Goal: Entertainment & Leisure: Browse casually

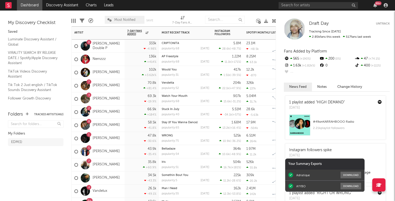
click at [255, 86] on div "326k 137k" at bounding box center [258, 85] width 24 height 13
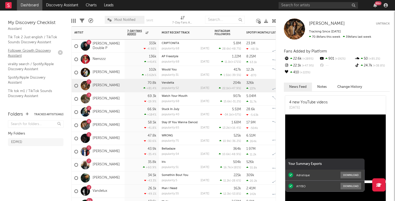
scroll to position [81, 0]
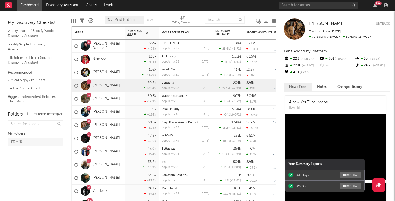
click at [36, 81] on link "Critical Algo/Viral Chart" at bounding box center [33, 80] width 50 height 6
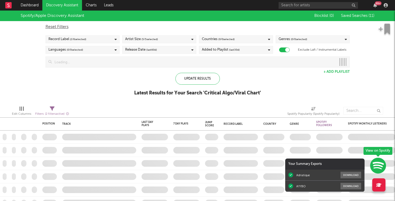
click at [312, 40] on div "Genres ( 0 / 0 selected)" at bounding box center [312, 39] width 74 height 8
click at [304, 28] on div "Reset Filters" at bounding box center [197, 27] width 304 height 6
checkbox input "false"
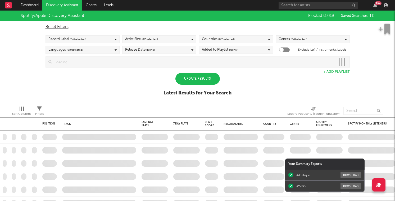
click at [303, 39] on span "( 0 / 0 selected)" at bounding box center [298, 39] width 16 height 6
click at [324, 39] on div "Genres ( 0 / 0 selected)" at bounding box center [312, 39] width 74 height 8
click at [346, 40] on icon at bounding box center [345, 39] width 2 height 3
click at [360, 12] on div "Blocklist ( 3283 ) Saved Searches ( 11 )" at bounding box center [338, 16] width 72 height 11
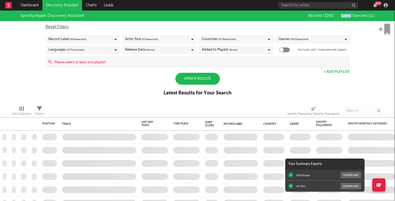
click at [360, 12] on div "Blocklist ( 3283 ) Saved Searches ( 11 )" at bounding box center [338, 16] width 72 height 11
click at [359, 17] on span "Saved Searches ( 11 )" at bounding box center [357, 16] width 33 height 4
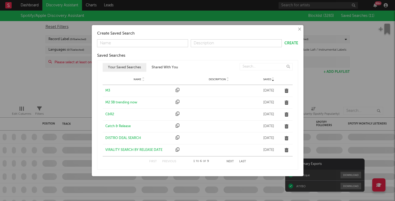
click at [108, 91] on div "M3" at bounding box center [139, 90] width 68 height 5
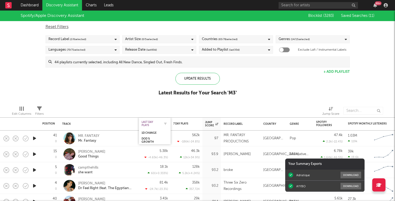
click at [148, 124] on div "Last Day Plays" at bounding box center [150, 124] width 18 height 6
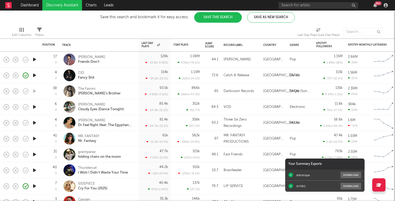
click at [34, 107] on icon "button" at bounding box center [35, 107] width 6 height 7
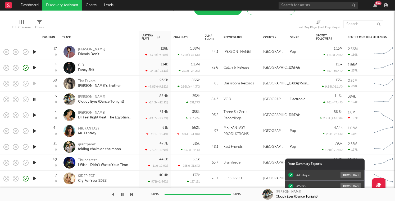
click at [2, 115] on div at bounding box center [4, 116] width 9 height 16
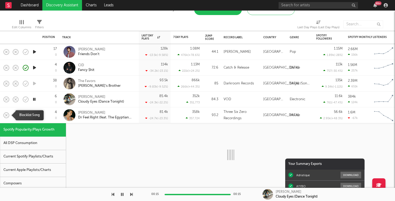
click at [7, 114] on icon "button" at bounding box center [6, 115] width 7 height 7
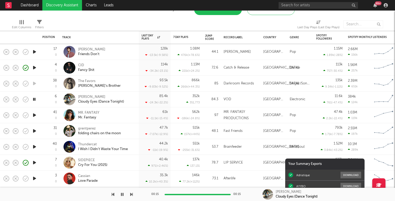
click at [31, 131] on div at bounding box center [34, 131] width 11 height 16
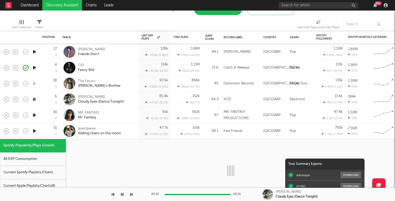
click at [34, 131] on icon "button" at bounding box center [35, 131] width 6 height 7
select select "1w"
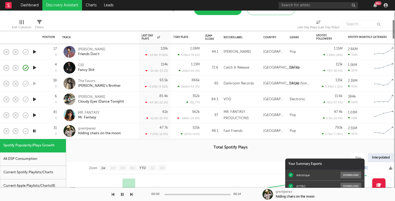
click at [44, 131] on div "31 0" at bounding box center [49, 131] width 15 height 16
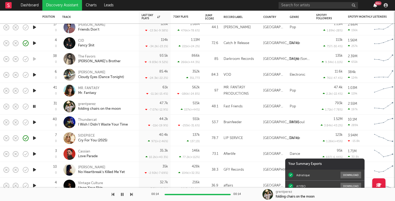
click at [374, 6] on icon "button" at bounding box center [375, 5] width 4 height 4
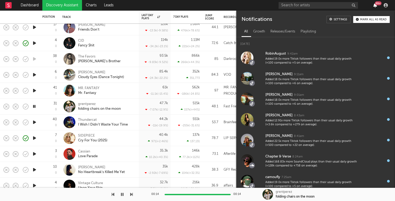
click at [374, 6] on icon "button" at bounding box center [375, 5] width 4 height 4
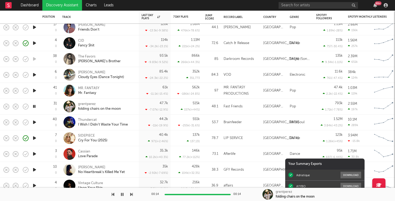
click at [33, 124] on icon "button" at bounding box center [35, 122] width 6 height 7
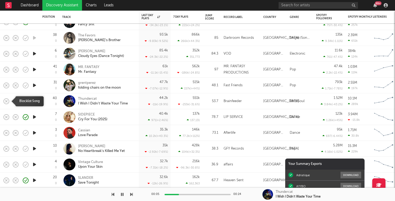
click at [6, 102] on icon "button" at bounding box center [6, 101] width 7 height 7
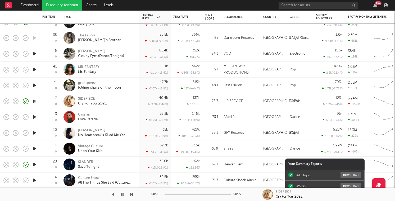
click at [34, 119] on icon "button" at bounding box center [35, 117] width 6 height 7
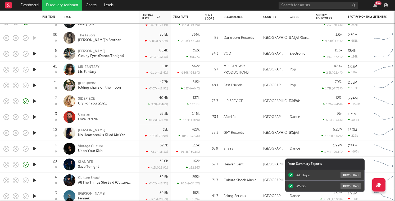
click at [34, 135] on icon "button" at bounding box center [35, 133] width 6 height 7
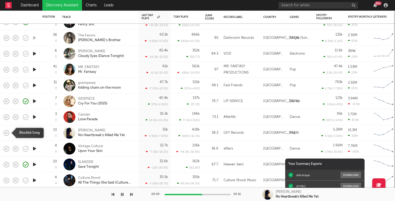
click at [7, 133] on icon "button" at bounding box center [6, 132] width 7 height 7
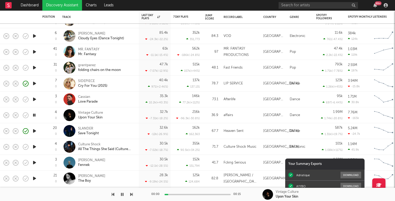
click at [34, 149] on icon "button" at bounding box center [35, 147] width 6 height 7
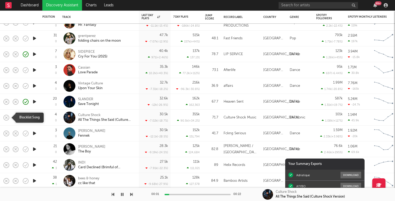
click at [8, 117] on icon "button" at bounding box center [6, 117] width 7 height 7
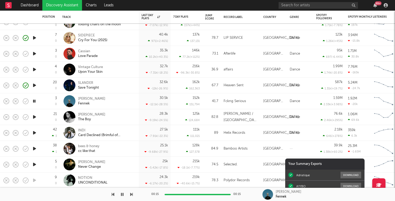
click at [33, 118] on icon "button" at bounding box center [35, 117] width 6 height 7
click at [6, 117] on icon "button" at bounding box center [6, 117] width 7 height 7
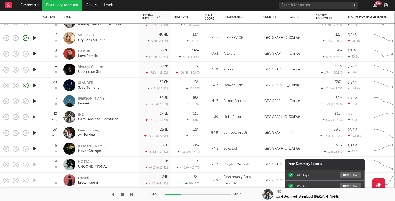
click at [35, 134] on icon "button" at bounding box center [35, 133] width 6 height 7
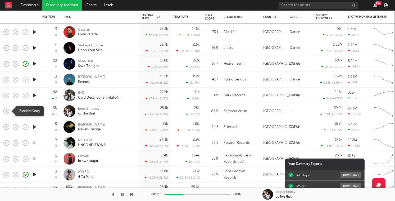
click at [6, 111] on rect "button" at bounding box center [6, 111] width 2 height 2
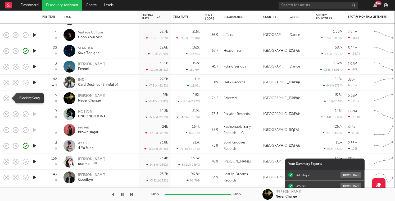
click at [6, 98] on icon "button" at bounding box center [6, 98] width 7 height 7
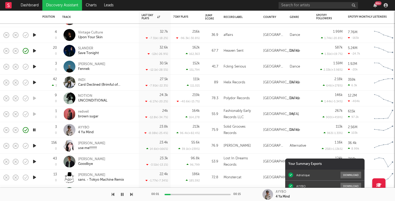
click at [33, 146] on icon "button" at bounding box center [35, 146] width 6 height 7
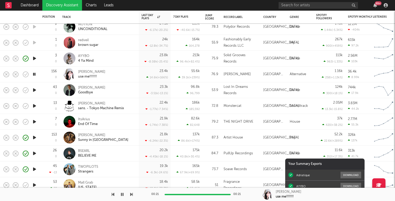
click at [34, 90] on icon "button" at bounding box center [35, 90] width 6 height 7
click at [7, 91] on icon "button" at bounding box center [6, 90] width 7 height 7
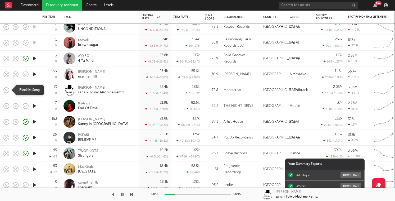
click at [6, 90] on icon "button" at bounding box center [6, 90] width 7 height 7
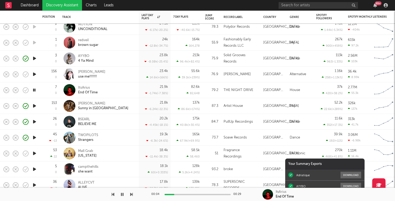
click at [112, 86] on div "ItsArius End Of Time" at bounding box center [106, 91] width 57 height 10
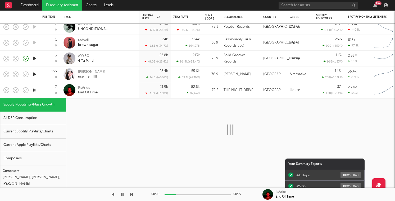
click at [109, 88] on div "ItsArius End Of Time" at bounding box center [106, 91] width 57 height 10
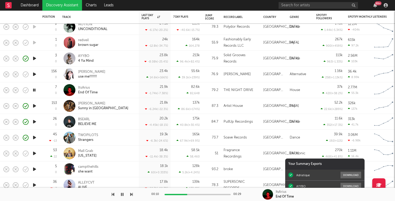
click at [34, 155] on icon "button" at bounding box center [35, 153] width 6 height 7
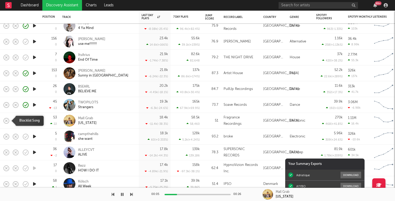
click at [6, 122] on rect "button" at bounding box center [6, 121] width 2 height 2
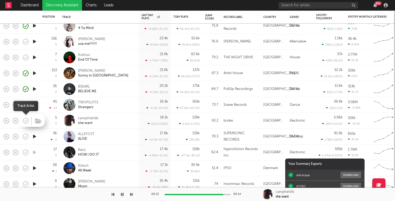
click at [24, 121] on icon "button" at bounding box center [24, 121] width 1 height 1
click at [35, 138] on icon "button" at bounding box center [35, 136] width 6 height 7
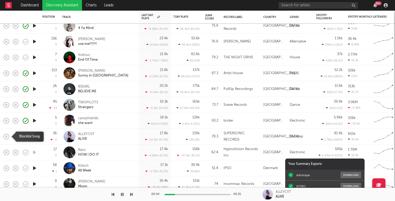
click at [8, 138] on icon "button" at bounding box center [6, 136] width 7 height 7
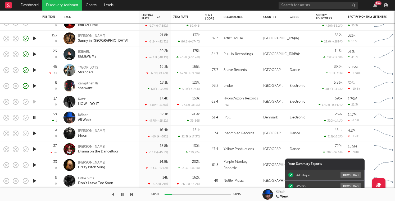
click at [37, 135] on icon "button" at bounding box center [35, 133] width 6 height 7
click at [36, 150] on icon "button" at bounding box center [35, 149] width 6 height 7
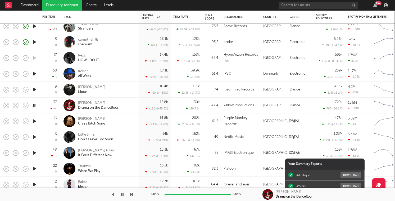
click at [35, 106] on icon "button" at bounding box center [34, 105] width 5 height 7
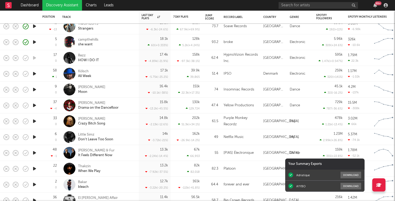
click at [33, 121] on icon "button" at bounding box center [35, 121] width 6 height 7
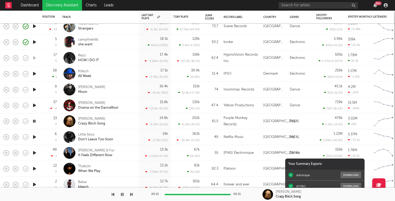
click at [33, 136] on icon "button" at bounding box center [35, 137] width 6 height 7
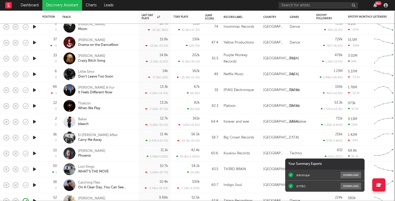
click at [33, 92] on icon "button" at bounding box center [35, 90] width 6 height 7
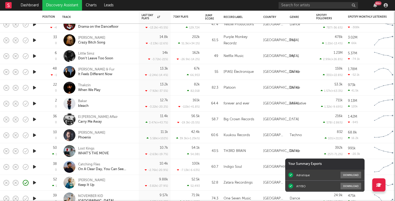
click at [34, 88] on icon "button" at bounding box center [35, 88] width 6 height 7
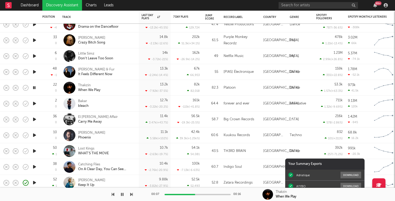
click at [36, 104] on icon "button" at bounding box center [35, 103] width 6 height 7
click at [113, 110] on div "Bakar bleach" at bounding box center [99, 104] width 74 height 16
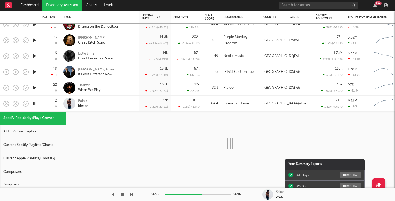
click at [113, 110] on div "Bakar bleach" at bounding box center [99, 104] width 74 height 16
